Goal: Transaction & Acquisition: Purchase product/service

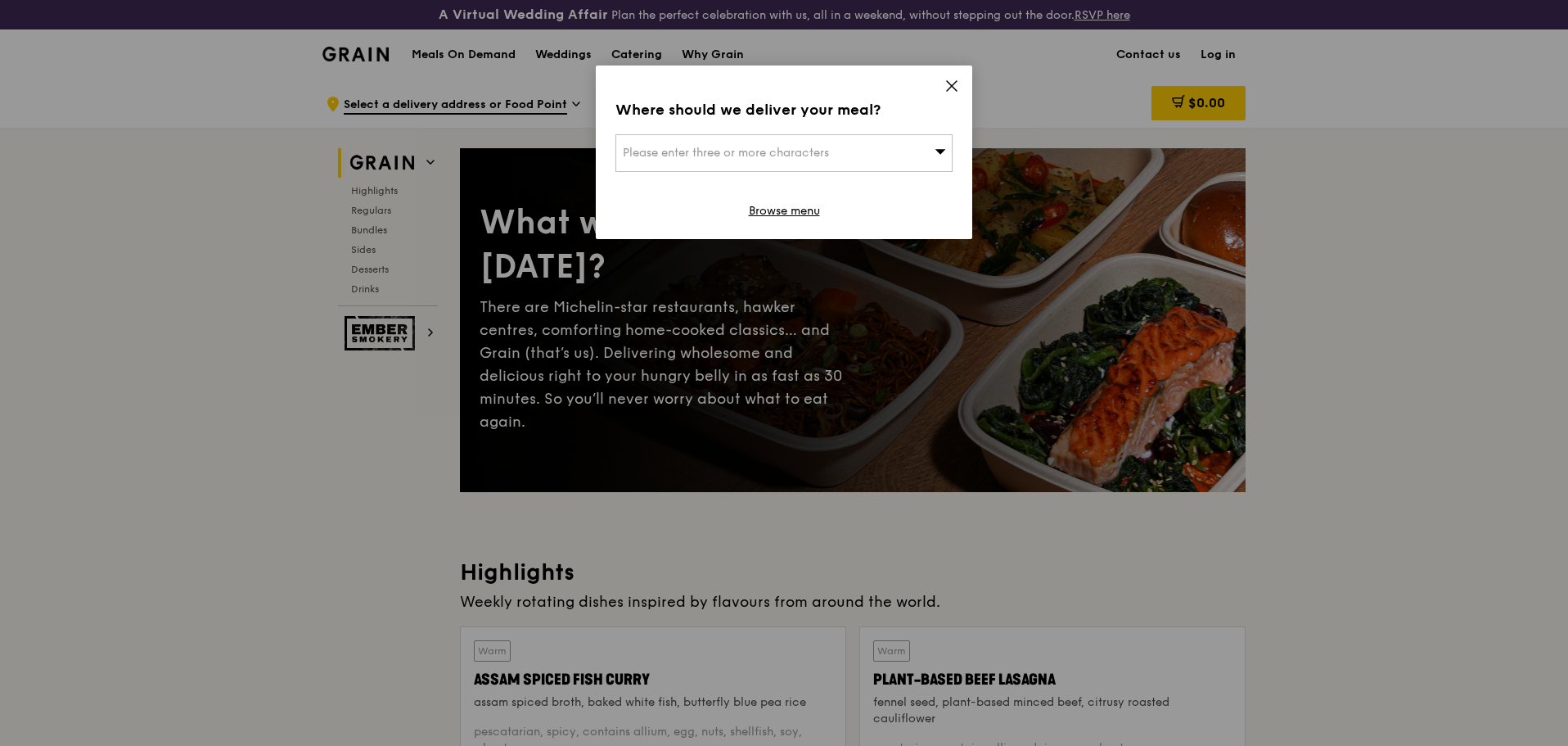
click at [947, 83] on icon at bounding box center [952, 86] width 10 height 10
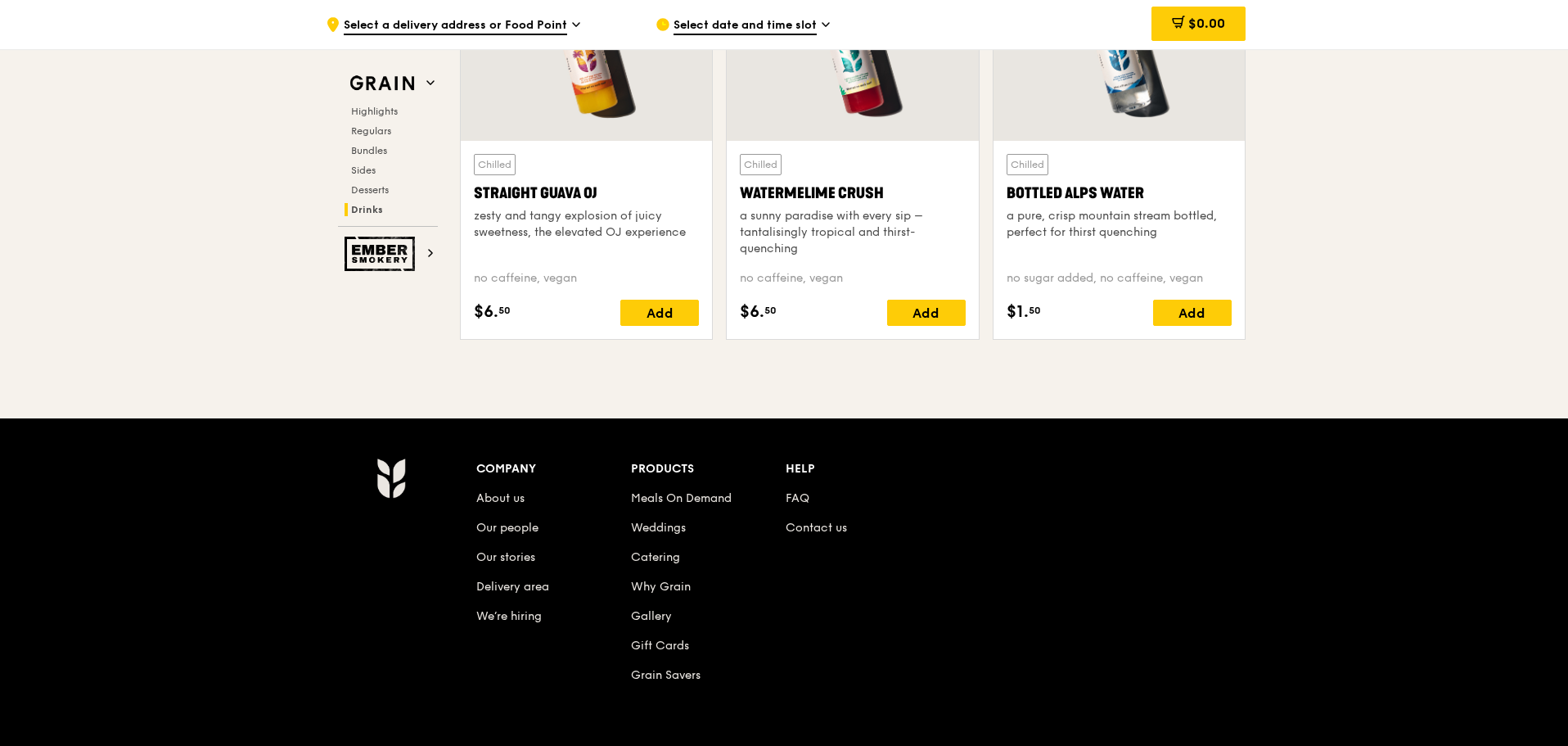
scroll to position [6812, 0]
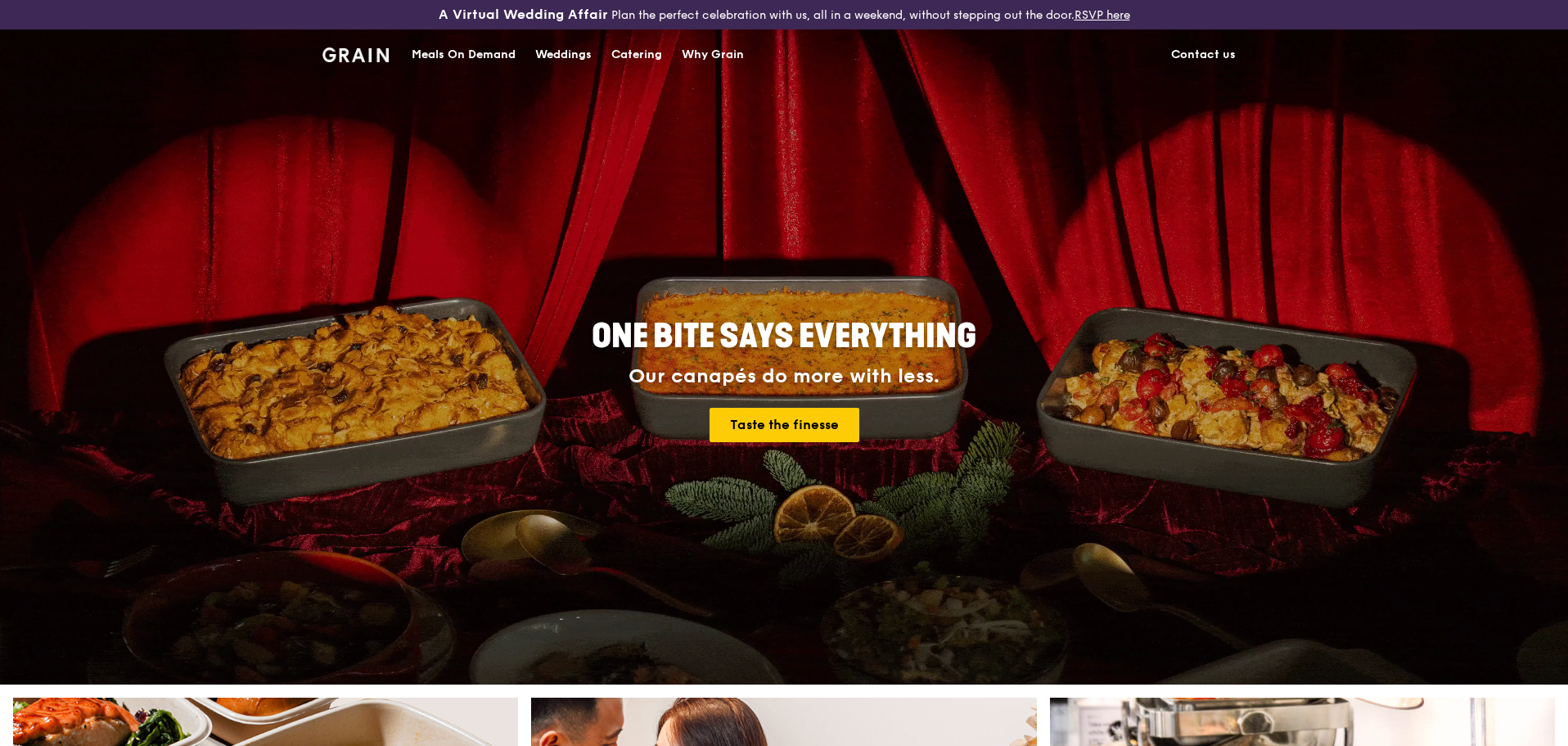
click at [465, 51] on div "Meals On Demand" at bounding box center [463, 55] width 104 height 49
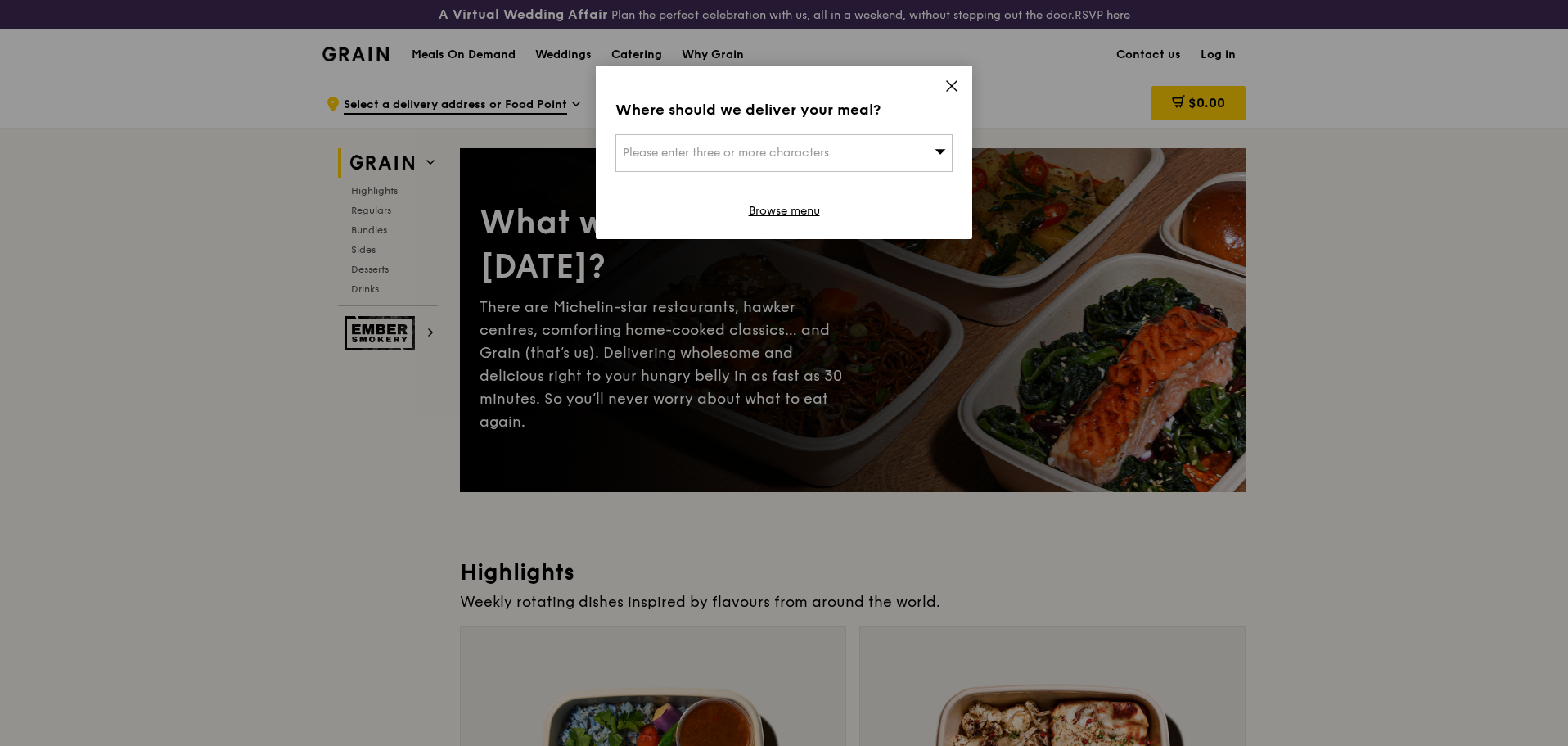
click at [930, 154] on div "Please enter three or more characters" at bounding box center [784, 153] width 337 height 37
click at [822, 154] on input "search" at bounding box center [784, 153] width 335 height 36
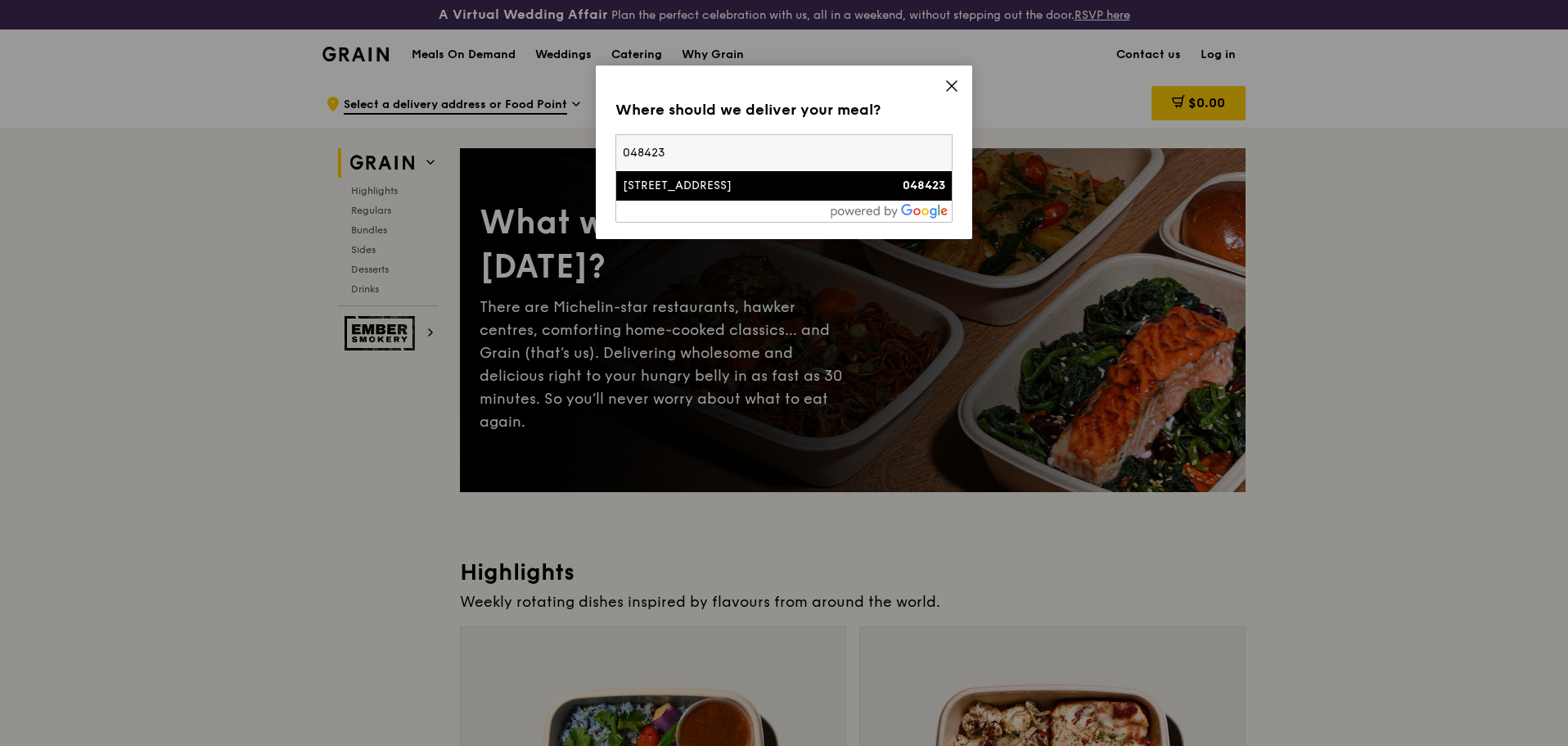
type input "048423"
click at [757, 183] on div "[STREET_ADDRESS]" at bounding box center [744, 186] width 242 height 17
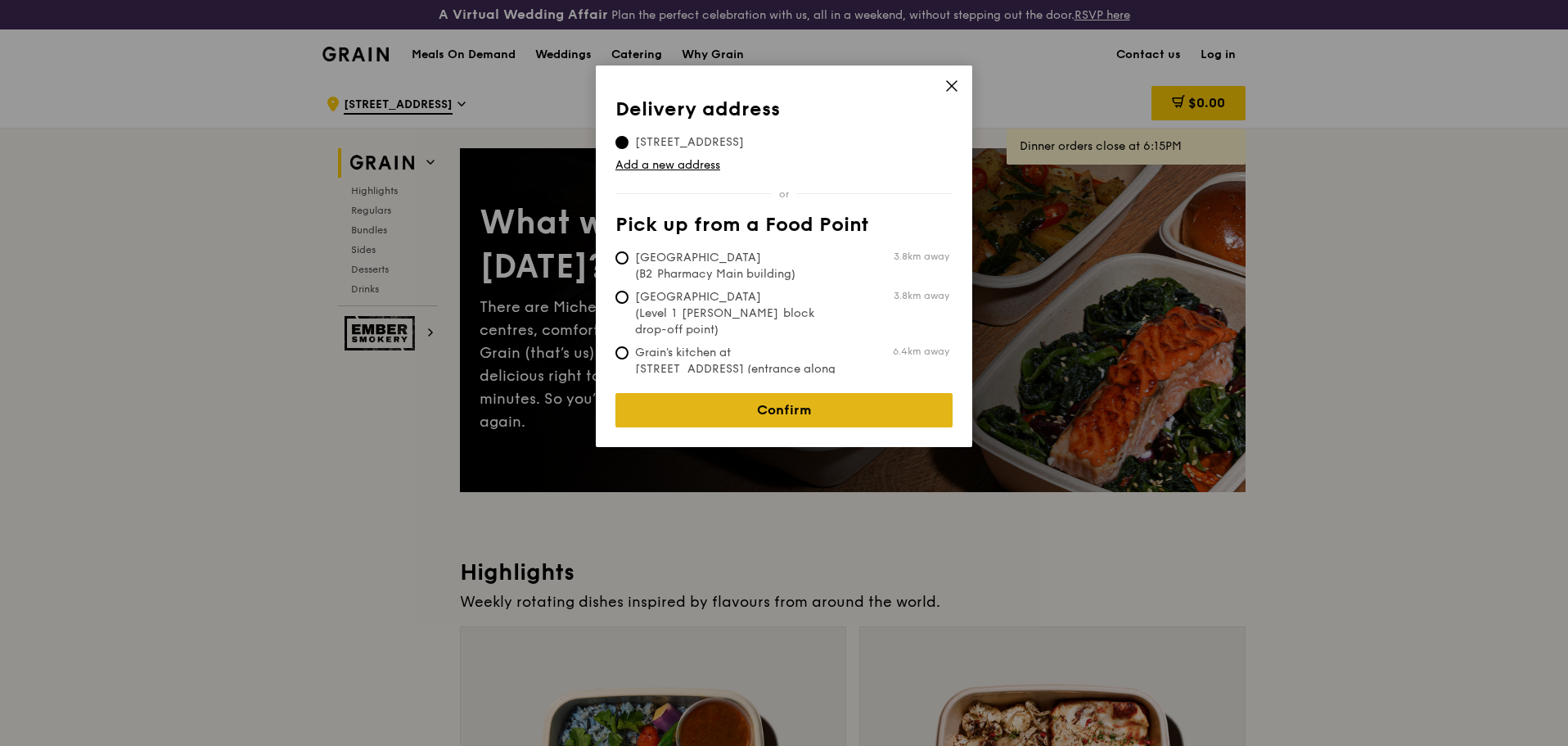
click at [789, 399] on link "Confirm" at bounding box center [784, 410] width 337 height 34
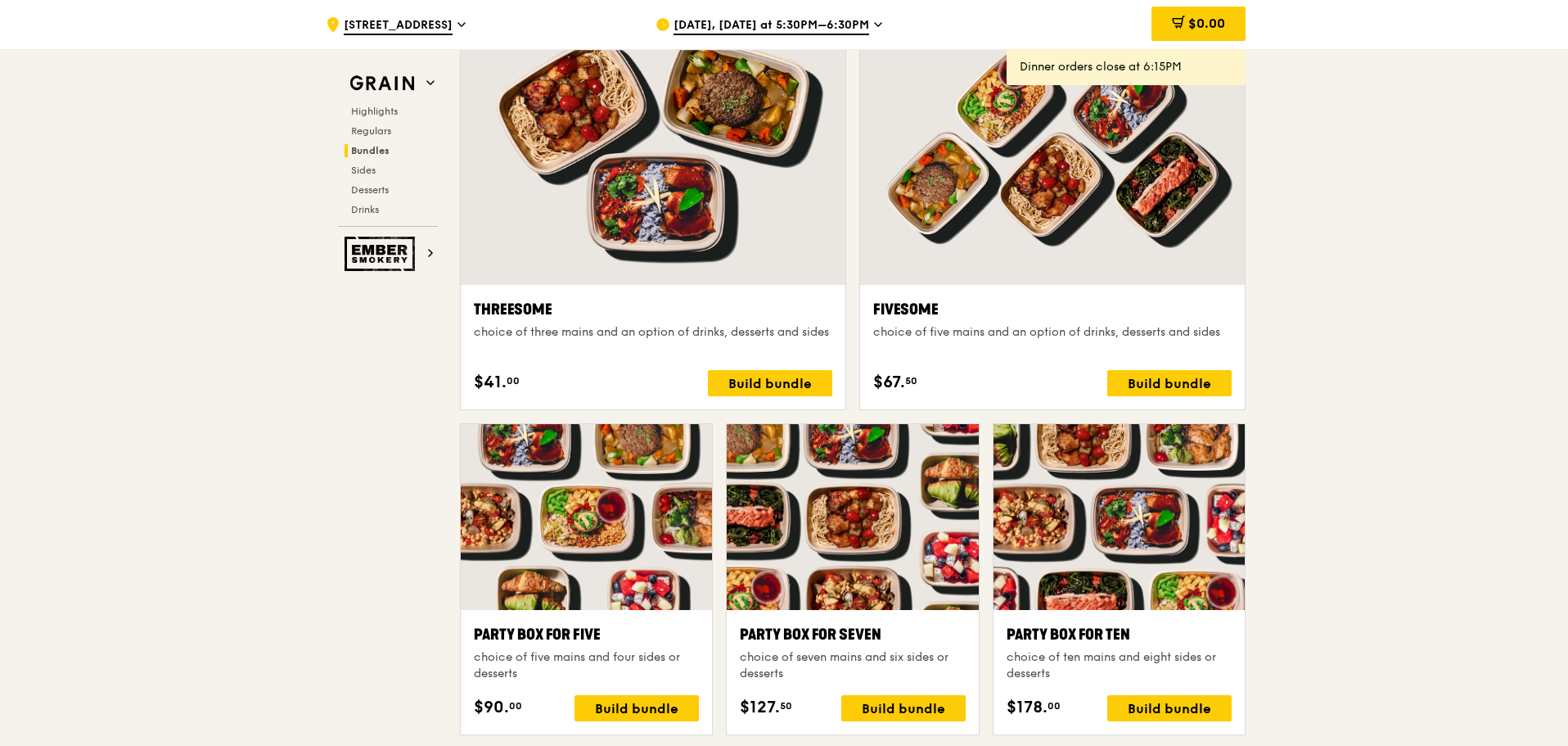
scroll to position [2718, 0]
